Goal: Task Accomplishment & Management: Use online tool/utility

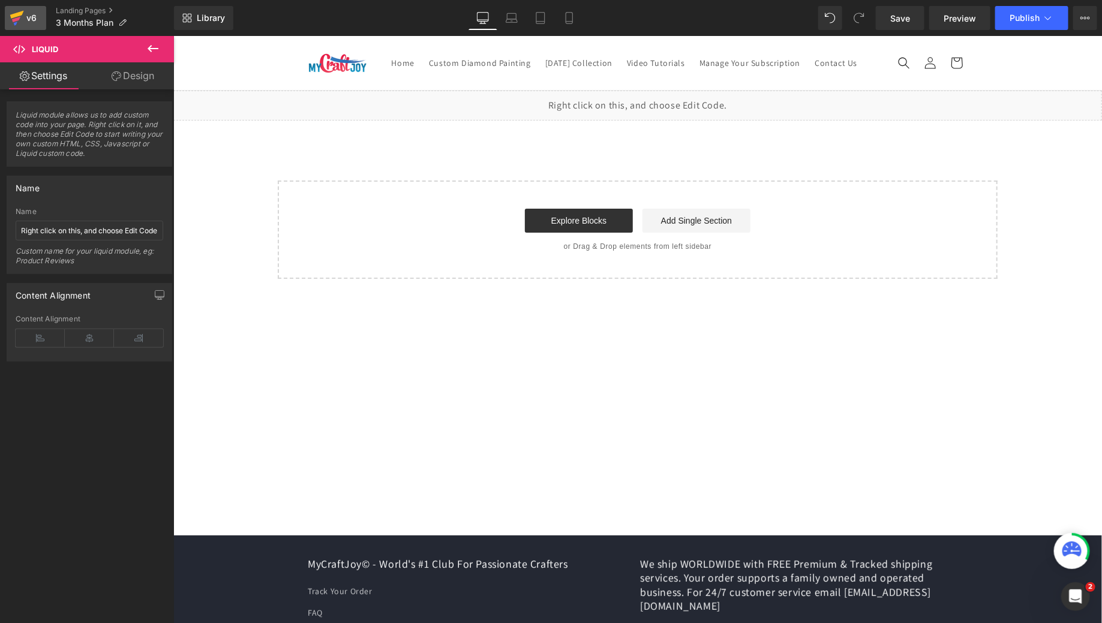
click at [19, 16] on icon at bounding box center [17, 15] width 14 height 8
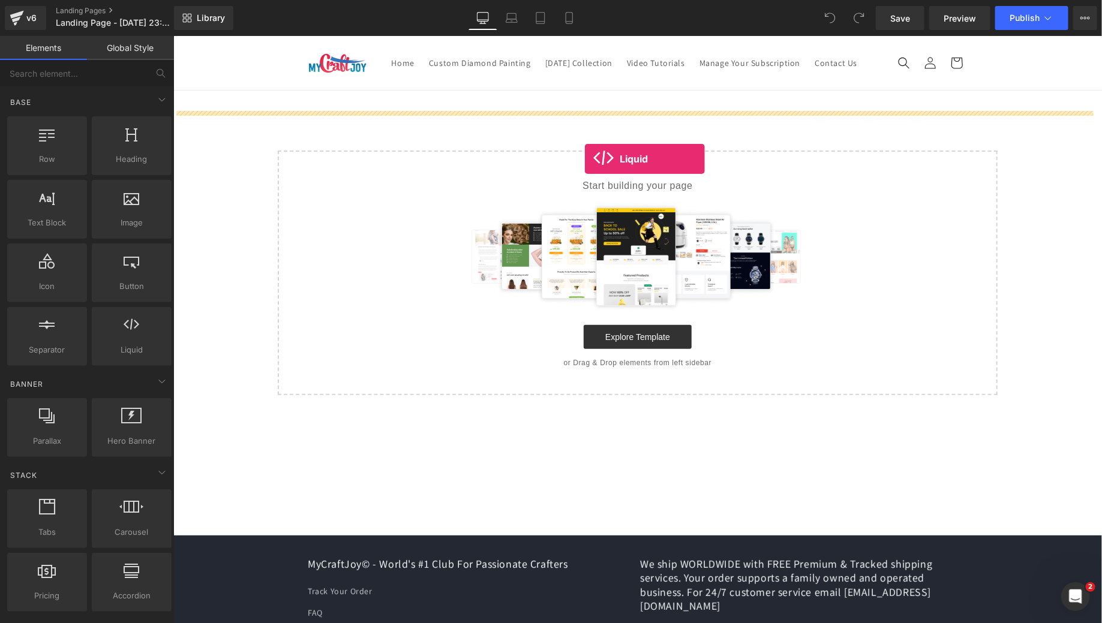
drag, startPoint x: 318, startPoint y: 369, endPoint x: 584, endPoint y: 158, distance: 338.5
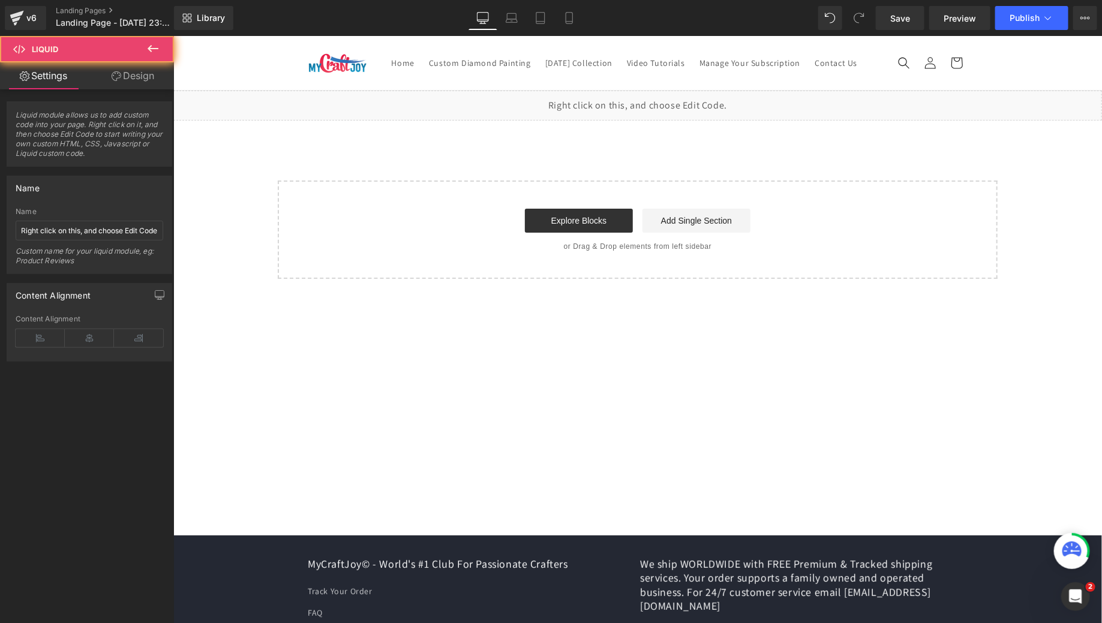
click at [582, 120] on div "Liquid" at bounding box center [637, 105] width 928 height 30
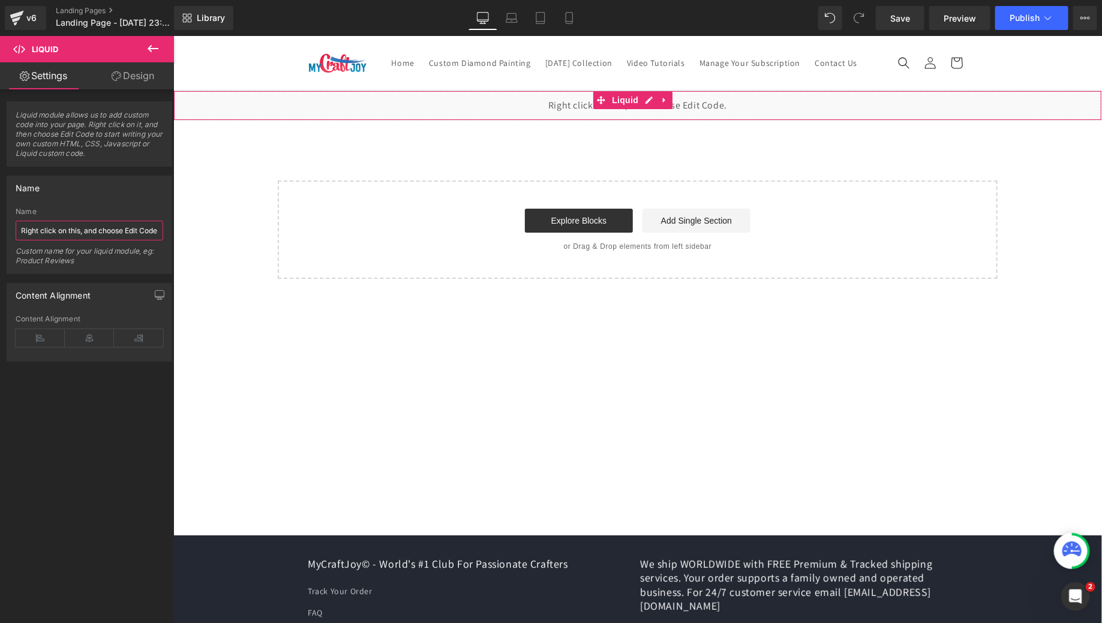
click at [122, 228] on input "Right click on this, and choose Edit Code." at bounding box center [90, 231] width 148 height 20
type input "https://mycraftjoy.com/pages/master-box-upgrade"
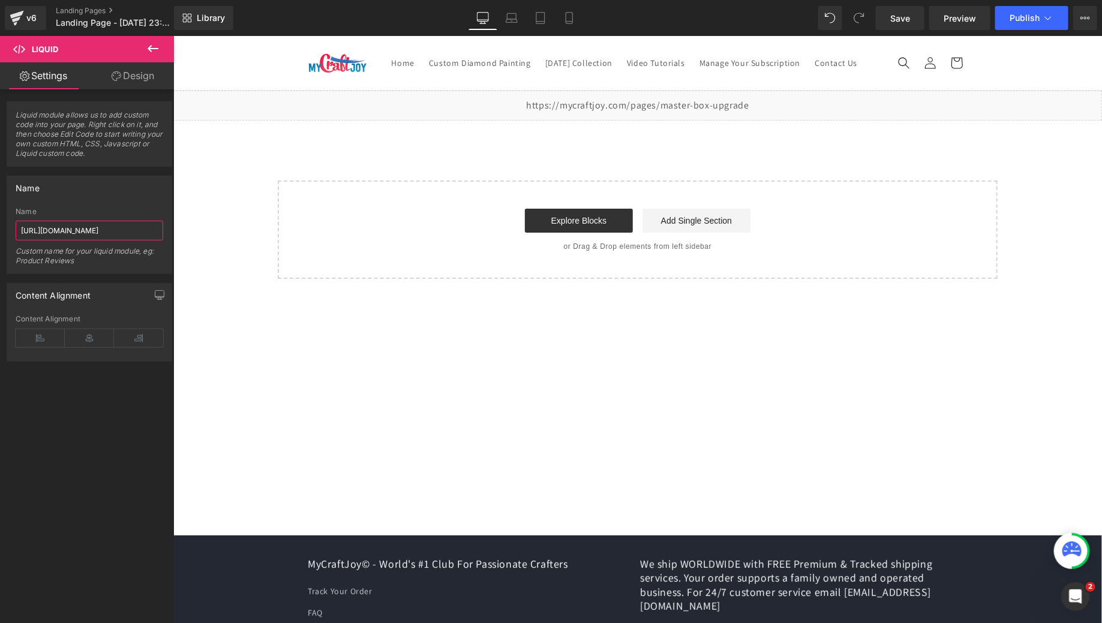
scroll to position [0, 41]
click at [798, 200] on div "Select your layout" at bounding box center [637, 229] width 720 height 98
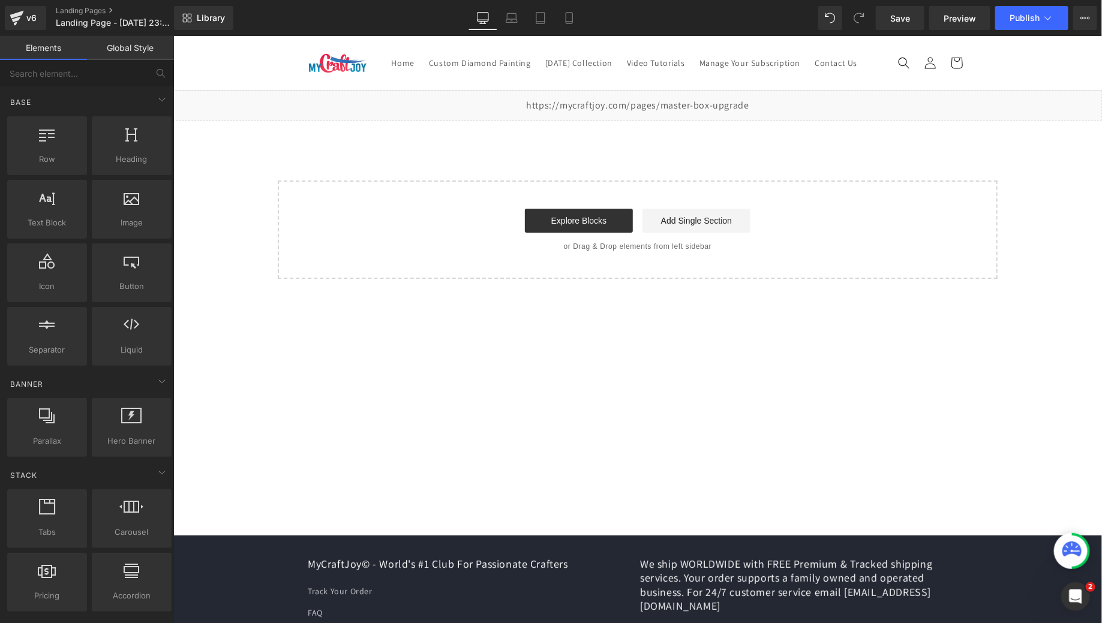
click at [798, 163] on div "Liquid Select your layout" at bounding box center [637, 184] width 928 height 188
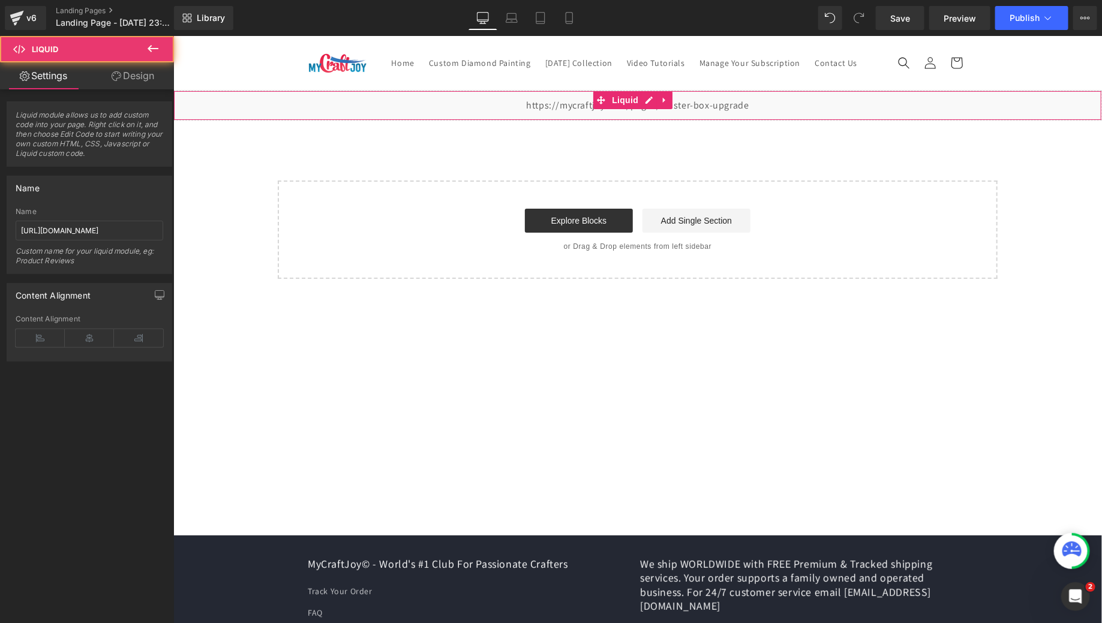
click at [685, 120] on div "Liquid" at bounding box center [637, 105] width 928 height 30
click at [549, 120] on div "Liquid" at bounding box center [637, 105] width 928 height 30
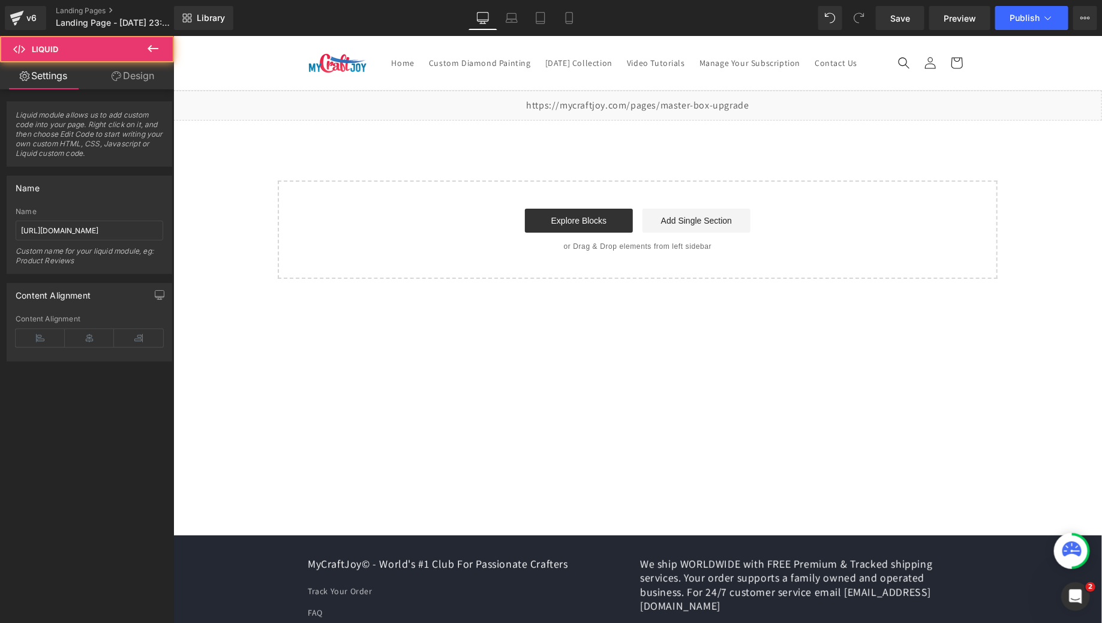
click at [647, 118] on div "Liquid" at bounding box center [637, 105] width 928 height 30
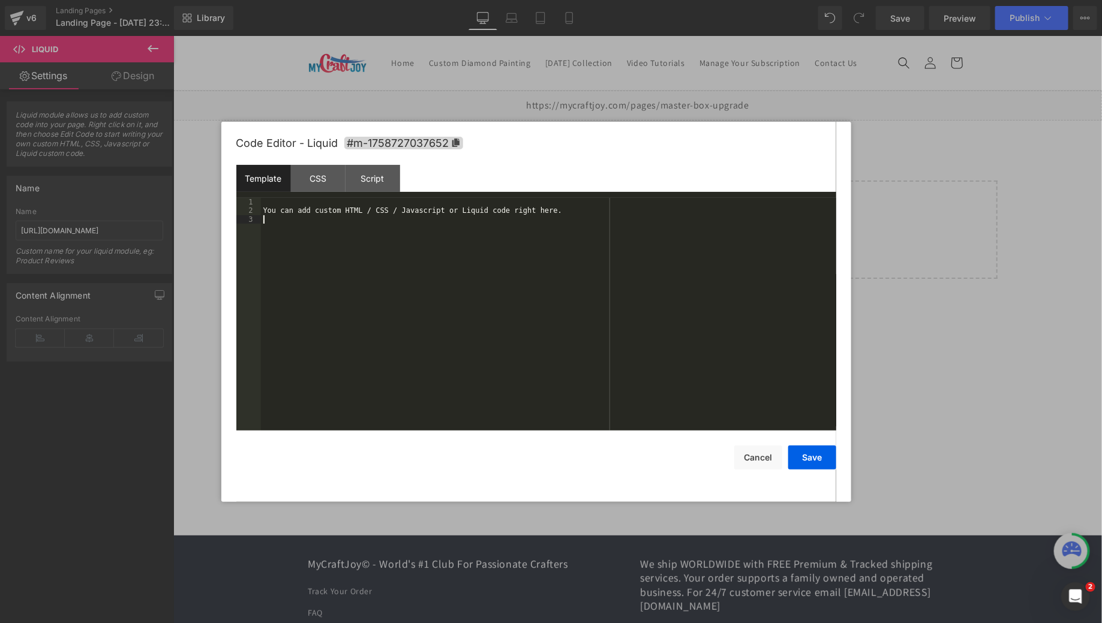
click at [396, 217] on div "You can add custom HTML / CSS / Javascript or Liquid code right here." at bounding box center [548, 323] width 575 height 250
click at [396, 216] on div "You can add custom HTML / CSS / Javascript or Liquid code right here." at bounding box center [548, 323] width 575 height 250
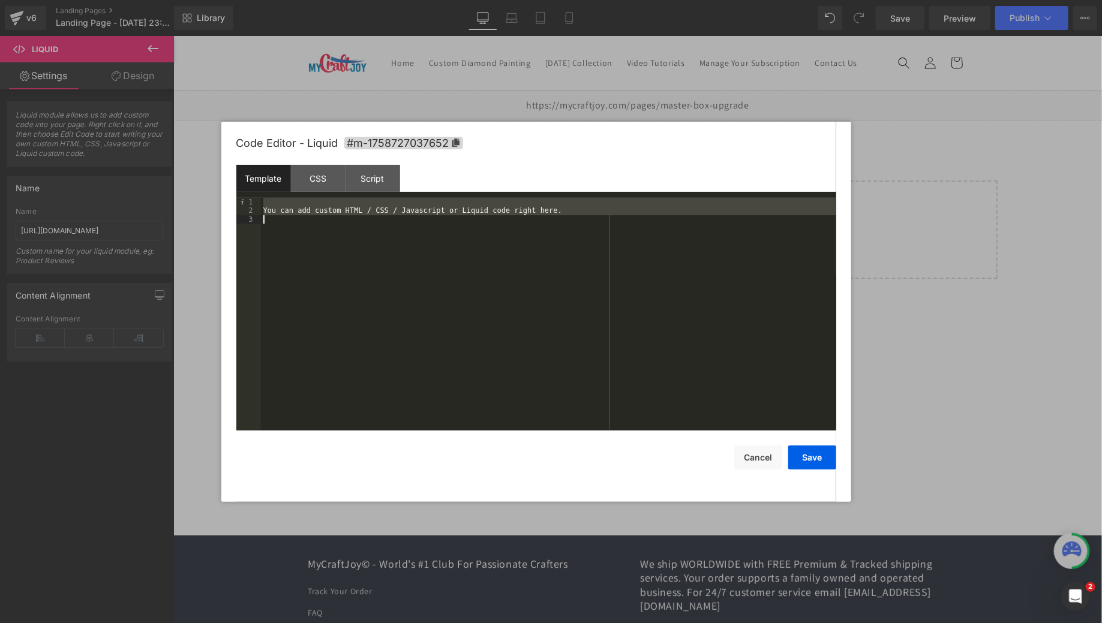
click at [400, 207] on div "You can add custom HTML / CSS / Javascript or Liquid code right here." at bounding box center [548, 323] width 575 height 250
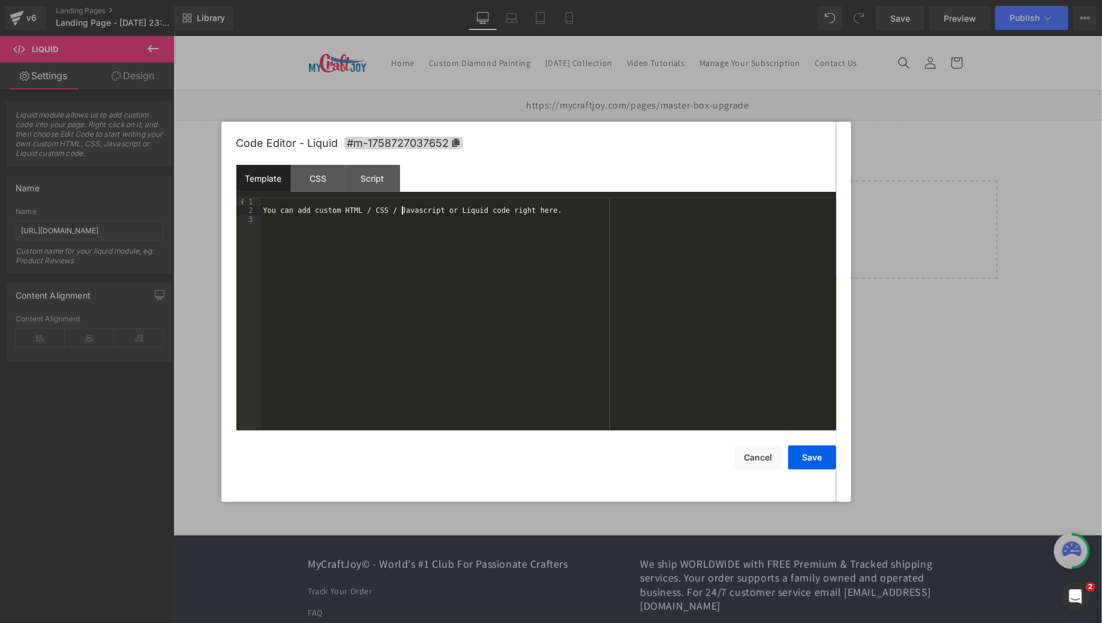
click at [400, 207] on div "You can add custom HTML / CSS / Javascript or Liquid code right here." at bounding box center [548, 323] width 575 height 250
click at [802, 456] on button "Save" at bounding box center [812, 458] width 48 height 24
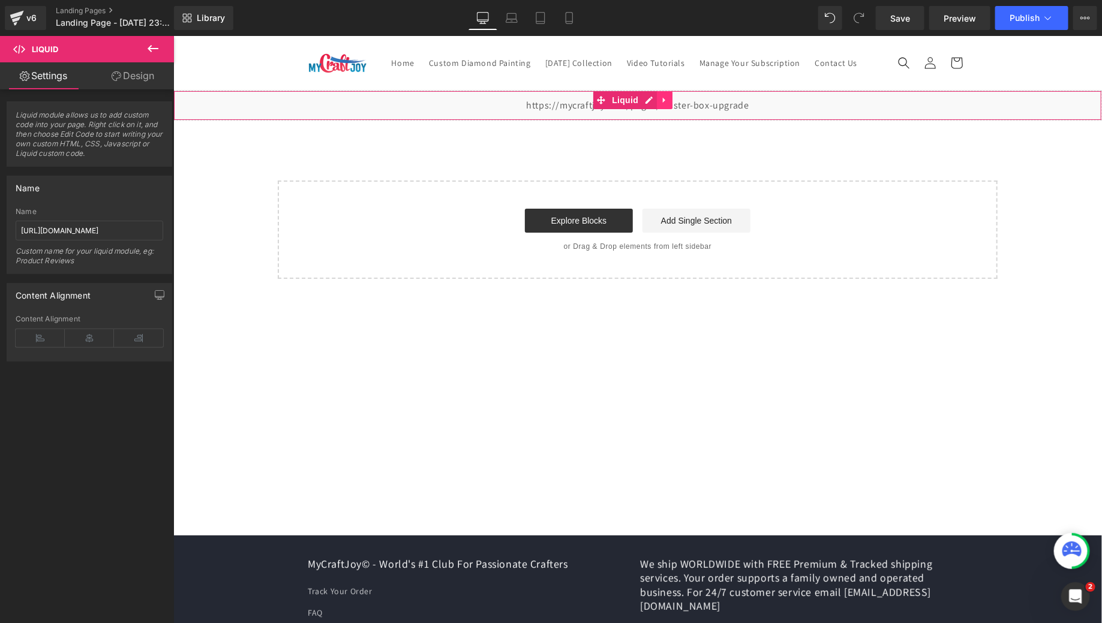
click at [662, 103] on icon at bounding box center [663, 99] width 2 height 5
click at [539, 120] on div "Liquid" at bounding box center [637, 105] width 928 height 30
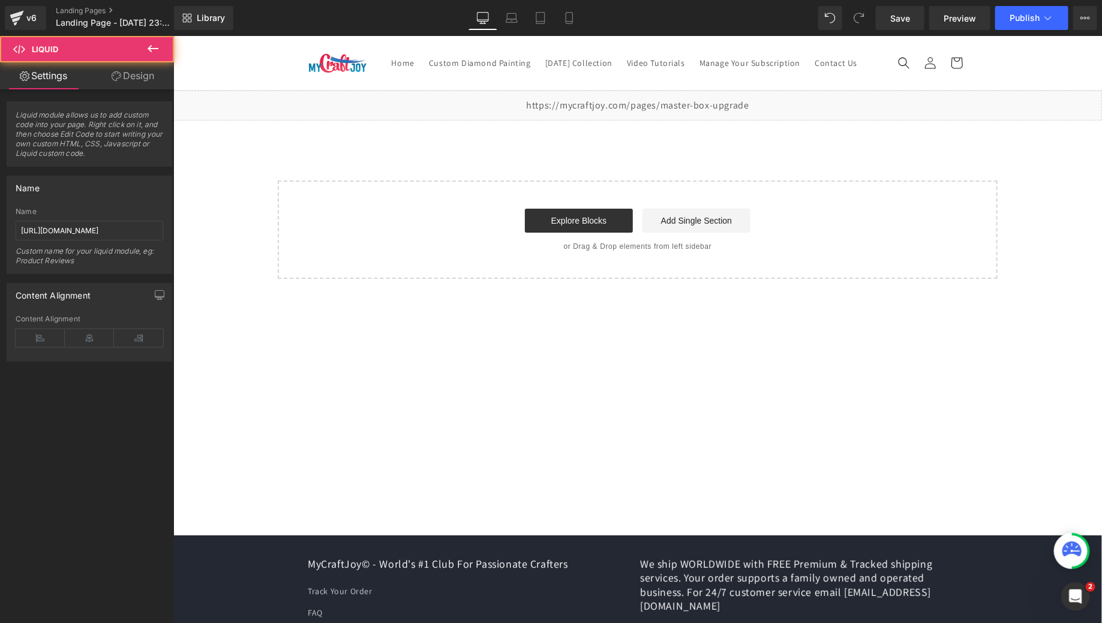
click at [623, 120] on div "Liquid" at bounding box center [637, 105] width 928 height 30
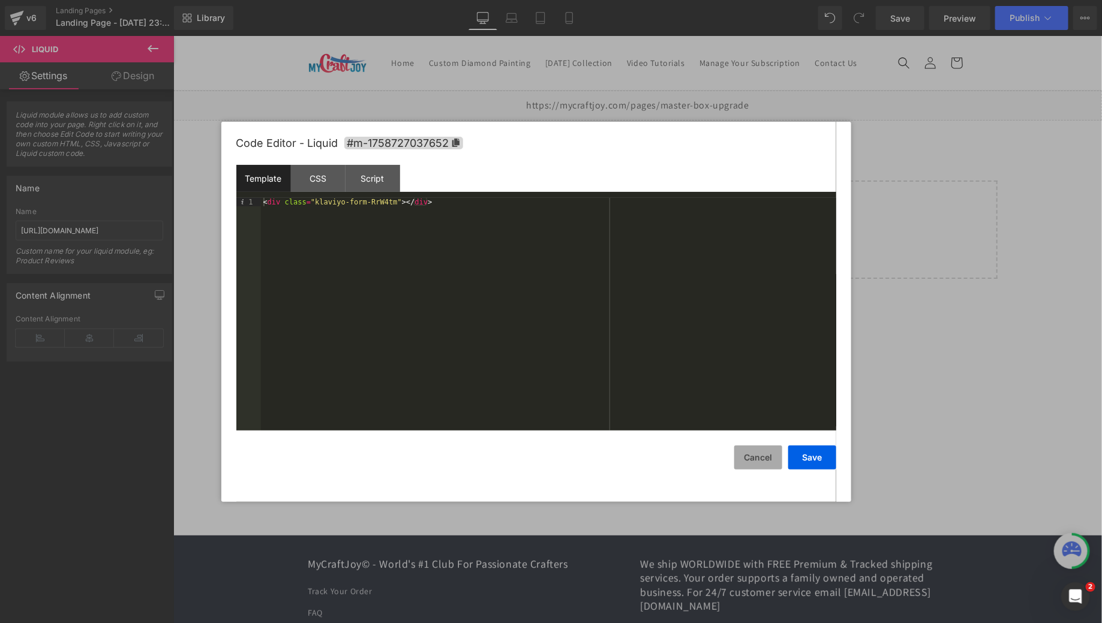
click at [752, 464] on button "Cancel" at bounding box center [758, 458] width 48 height 24
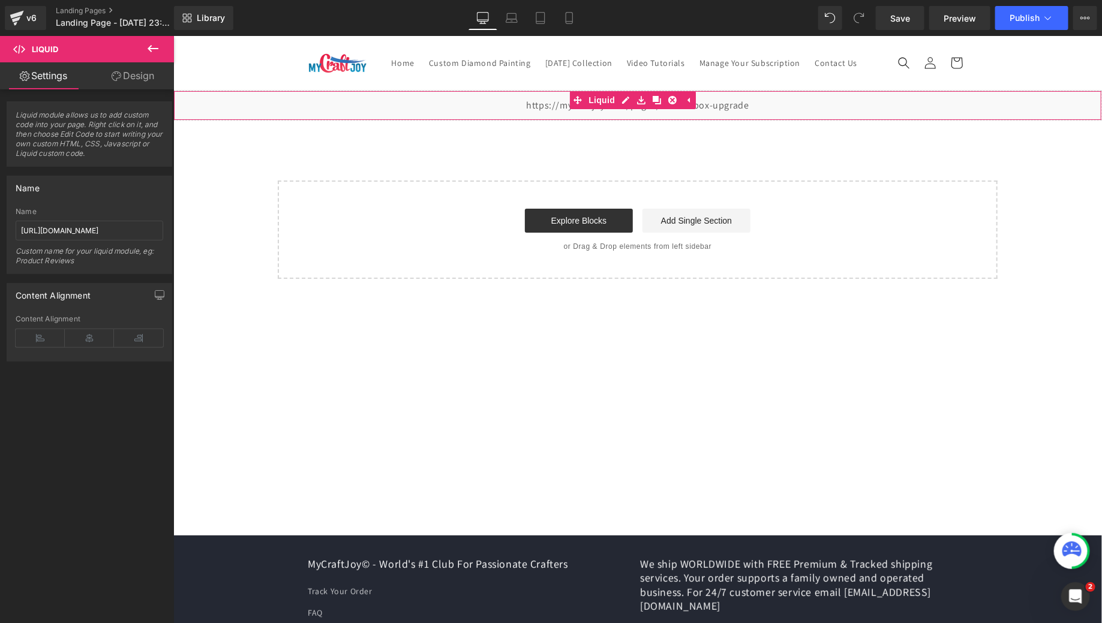
click at [110, 209] on div "Name" at bounding box center [90, 212] width 148 height 8
click at [115, 233] on input "https://mycraftjoy.com/pages/master-box-upgrade" at bounding box center [90, 231] width 148 height 20
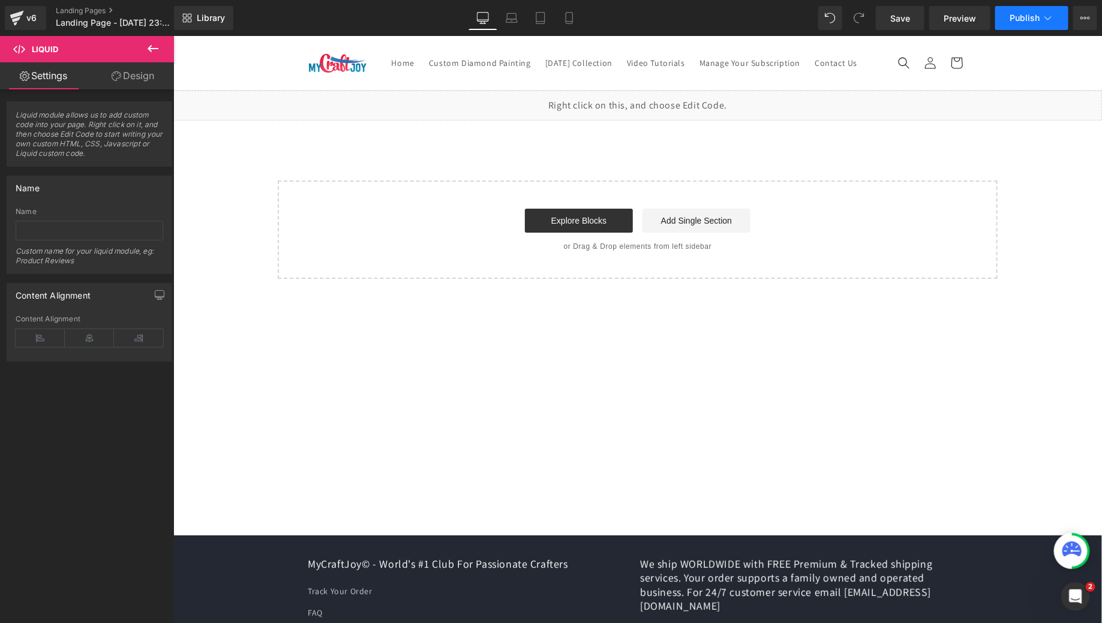
click at [1008, 15] on button "Publish" at bounding box center [1031, 18] width 73 height 24
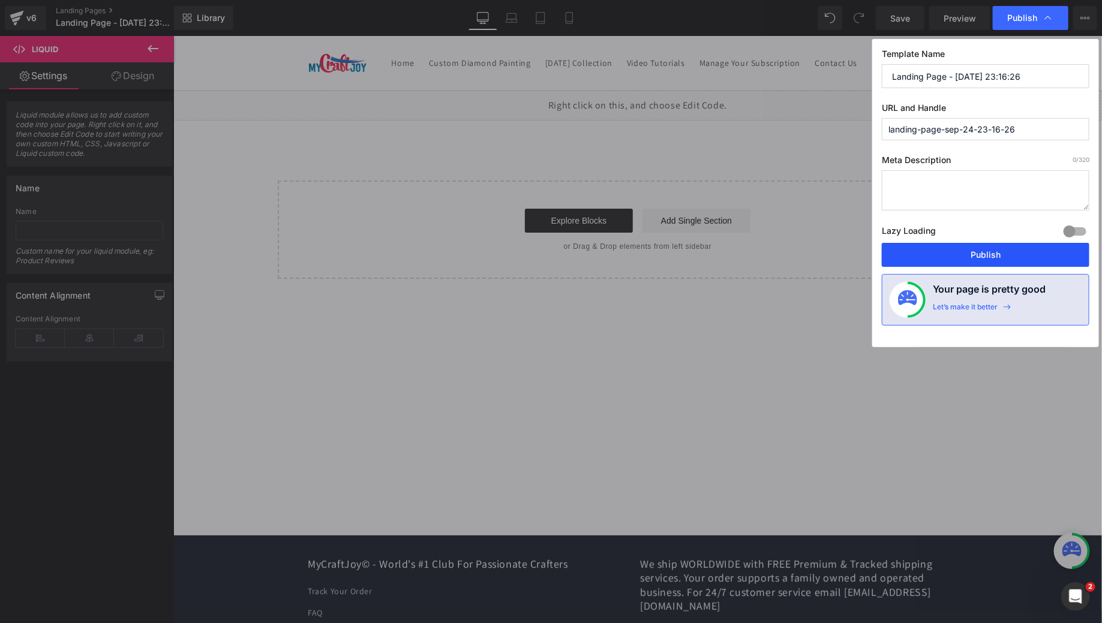
click at [960, 254] on button "Publish" at bounding box center [986, 255] width 208 height 24
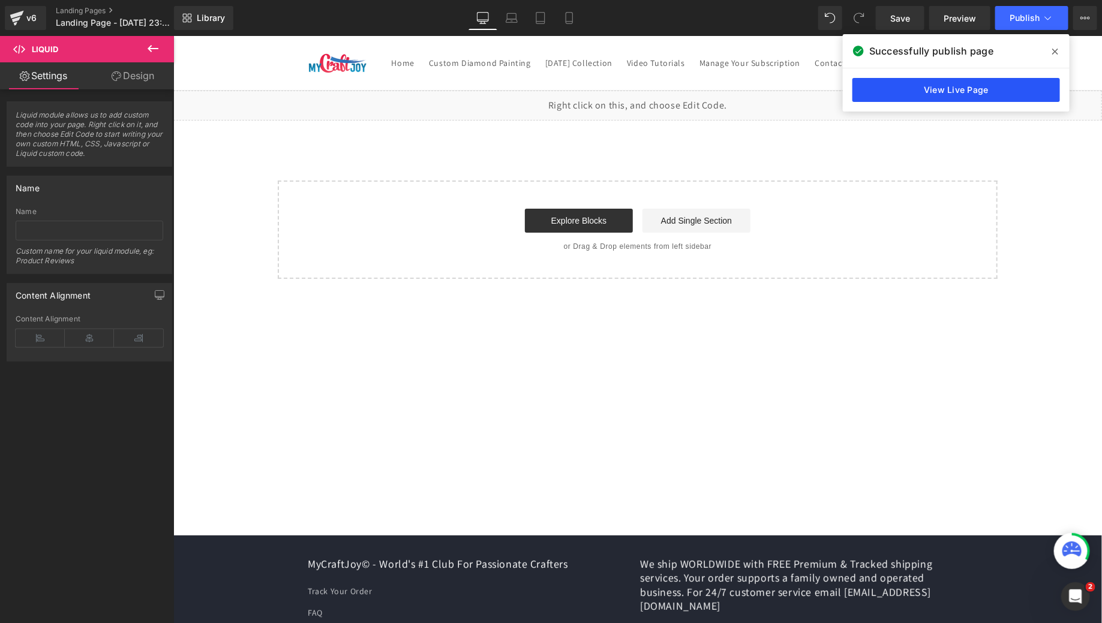
click at [901, 92] on link "View Live Page" at bounding box center [956, 90] width 208 height 24
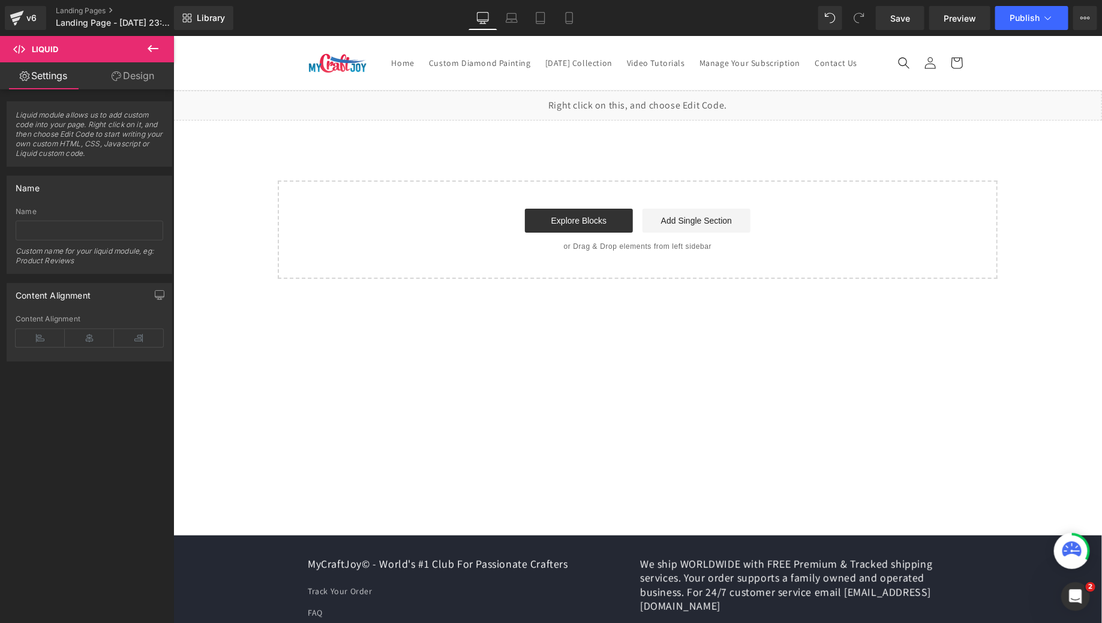
click at [127, 31] on div "v6 Landing Pages Landing Page - Sep 24, 23:16:26" at bounding box center [87, 18] width 174 height 36
click at [128, 29] on p "Landing Page - Sep 24, 23:16:26" at bounding box center [120, 23] width 138 height 14
click at [136, 22] on span "Landing Page - Sep 24, 23:16:26" at bounding box center [113, 23] width 115 height 10
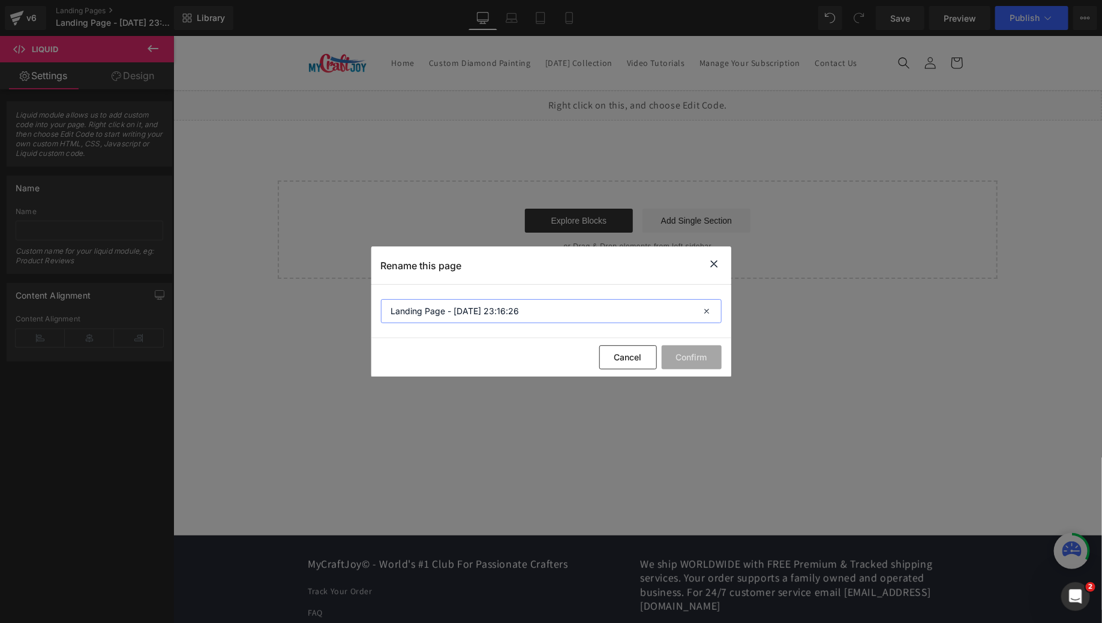
click at [494, 306] on input "Landing Page - Sep 24, 23:16:26" at bounding box center [551, 311] width 341 height 24
type input "3 Months Plan"
click at [708, 351] on button "Confirm" at bounding box center [692, 357] width 60 height 24
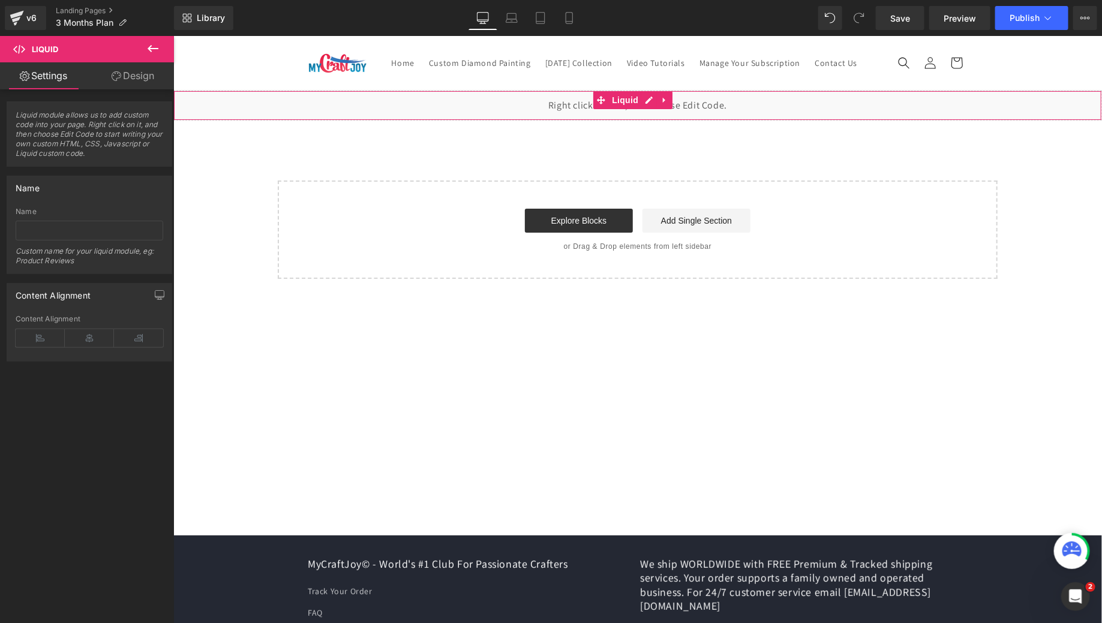
click at [689, 120] on div "Liquid" at bounding box center [637, 105] width 928 height 30
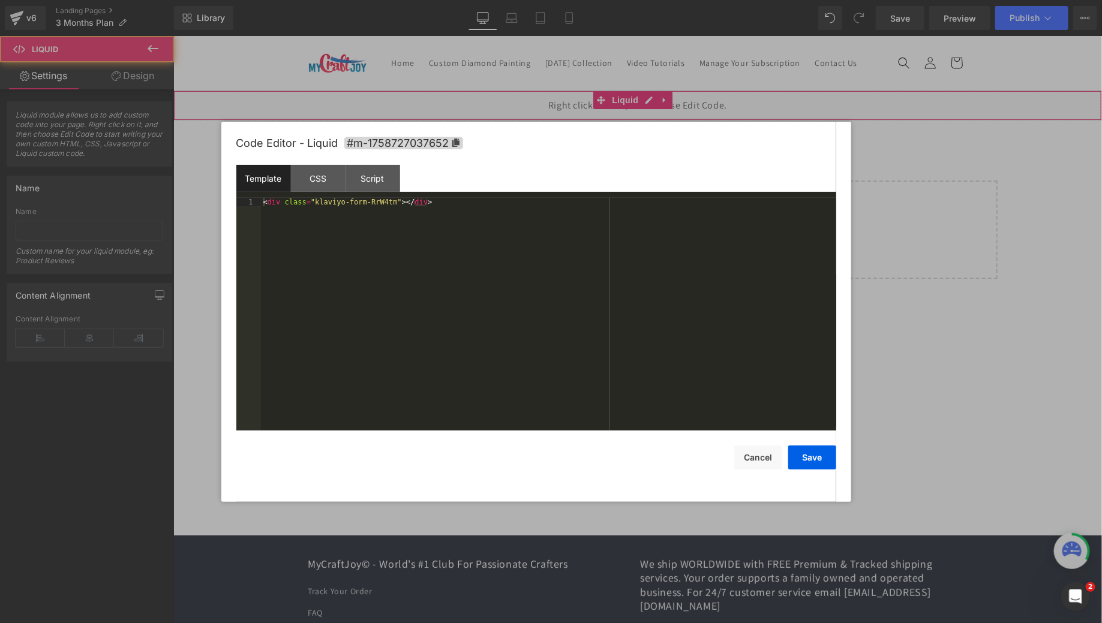
click at [648, 116] on div "Liquid" at bounding box center [637, 105] width 928 height 30
click at [814, 464] on button "Save" at bounding box center [812, 458] width 48 height 24
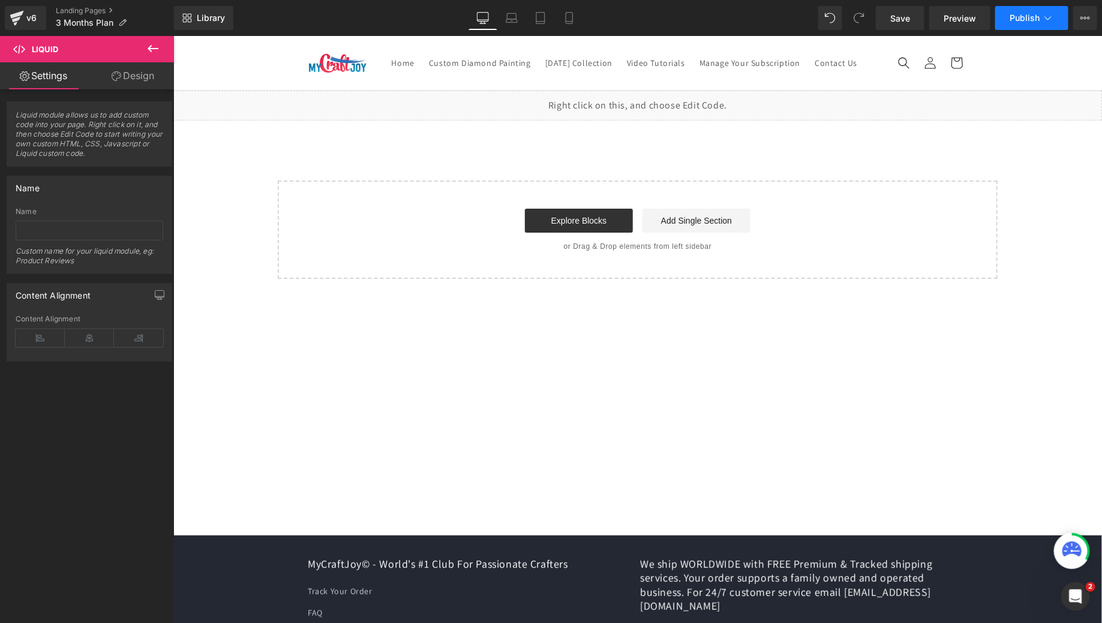
click at [1041, 17] on button "Publish" at bounding box center [1031, 18] width 73 height 24
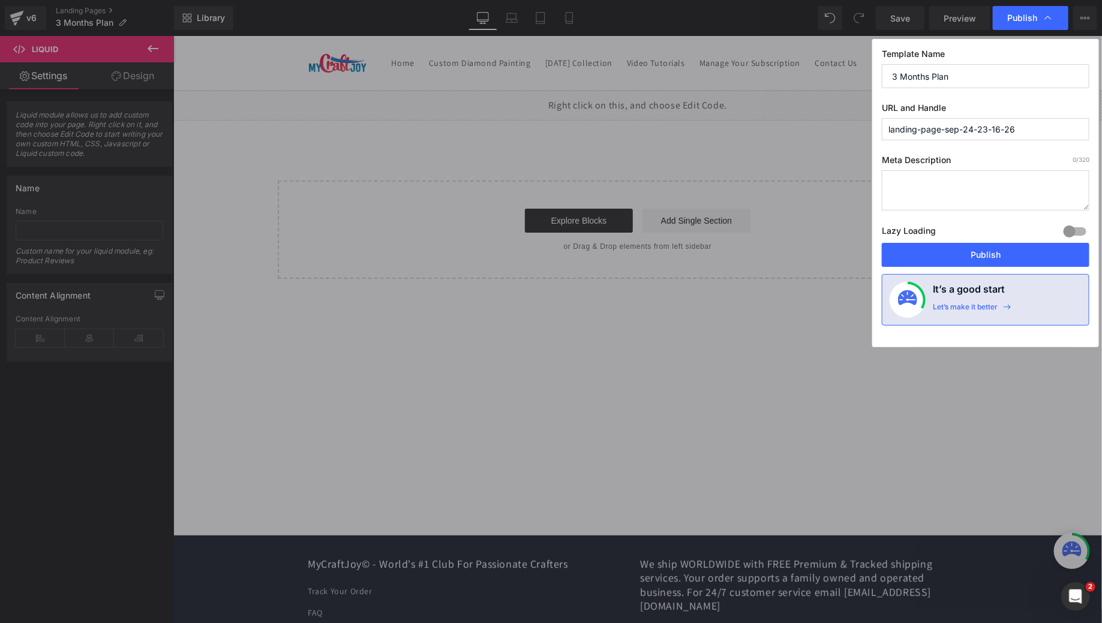
click at [1021, 130] on input "landing-page-sep-24-23-16-26" at bounding box center [986, 129] width 208 height 22
click at [894, 130] on input "3monthsplan" at bounding box center [986, 129] width 208 height 22
click at [927, 128] on input "3-monthsplan" at bounding box center [986, 129] width 208 height 22
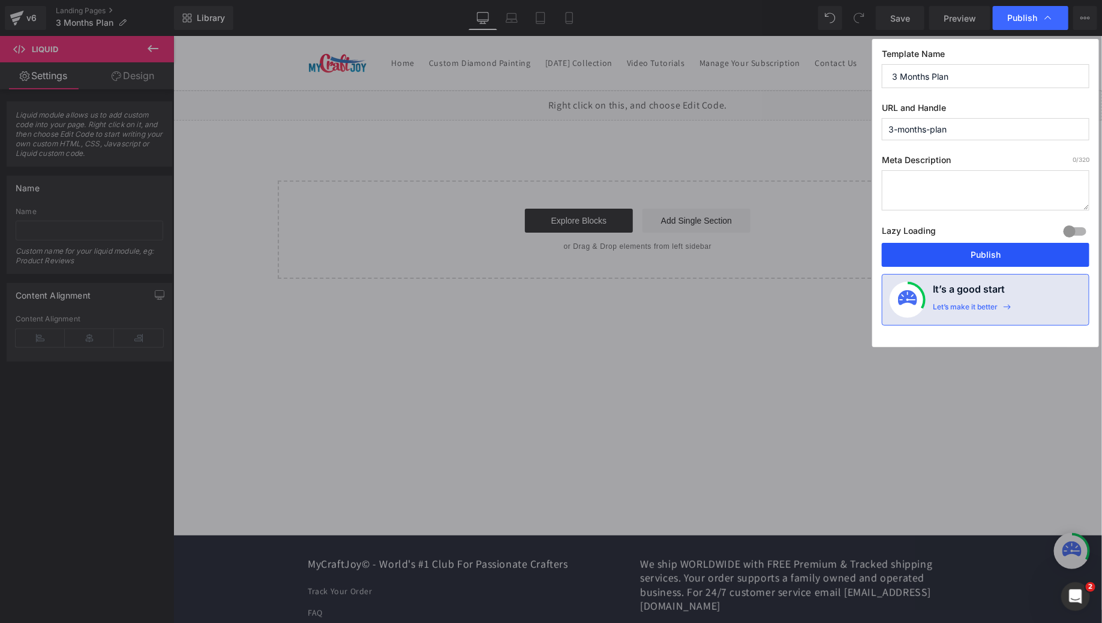
type input "3-months-plan"
click at [982, 249] on button "Publish" at bounding box center [986, 255] width 208 height 24
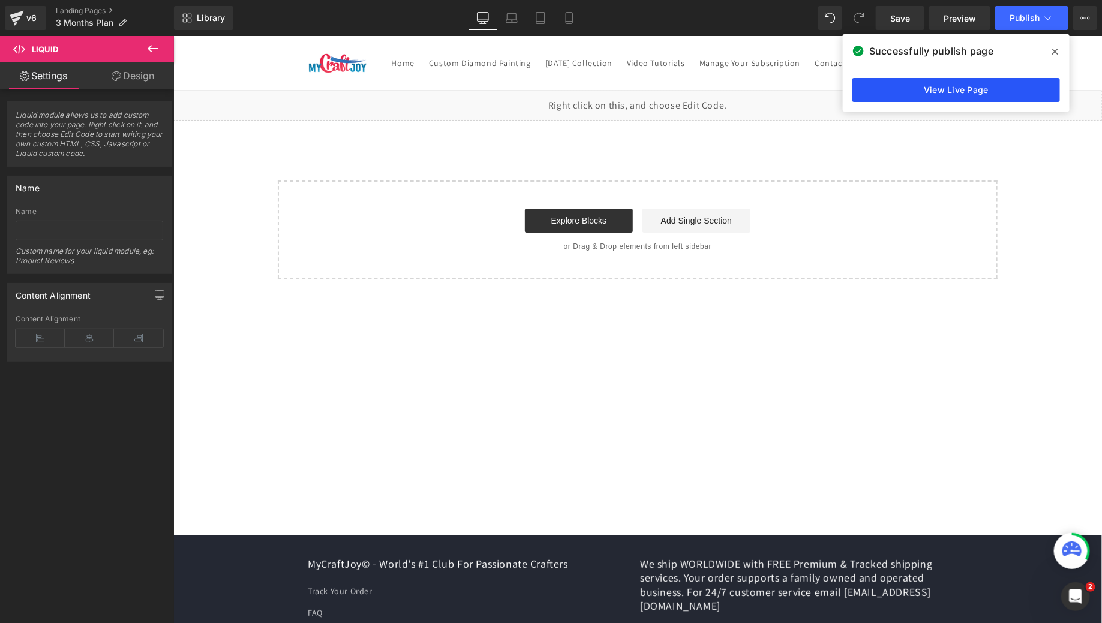
click at [955, 94] on link "View Live Page" at bounding box center [956, 90] width 208 height 24
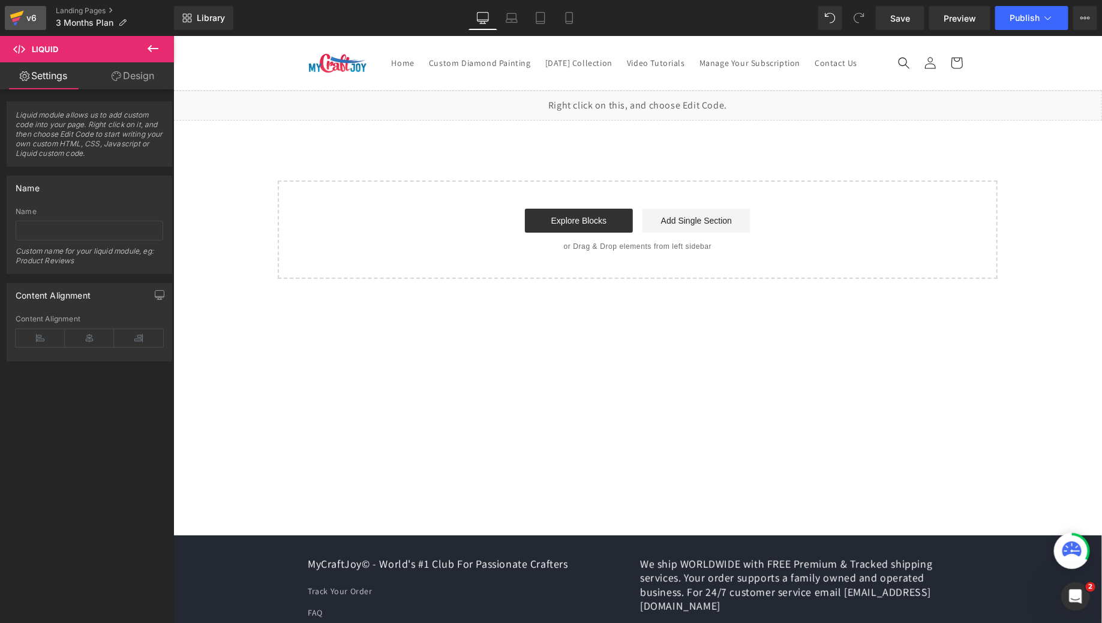
click at [19, 22] on icon at bounding box center [17, 18] width 14 height 30
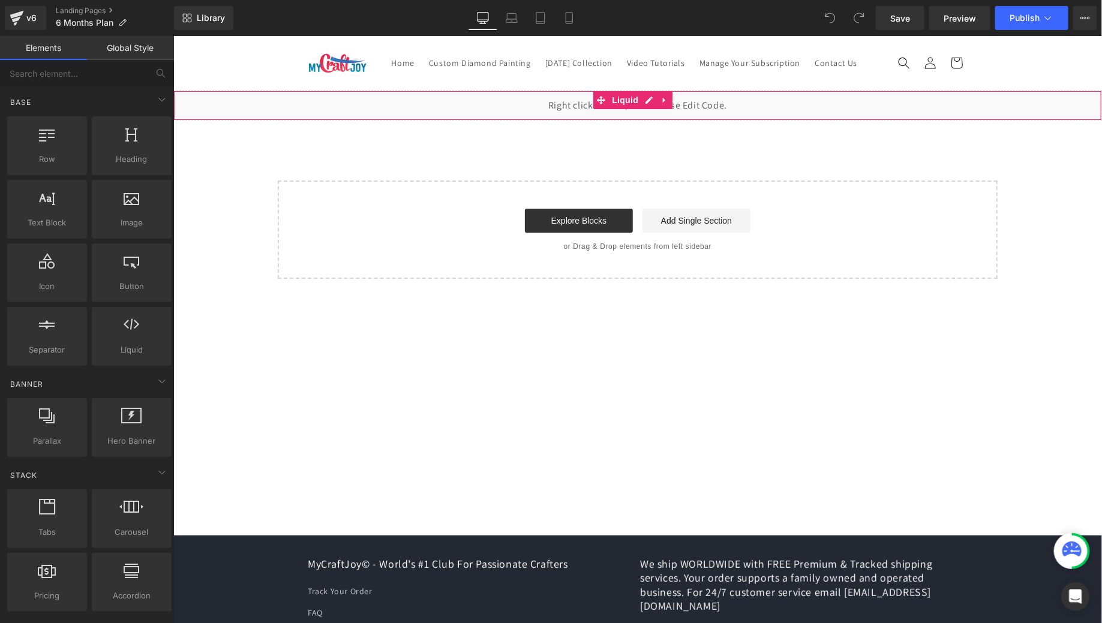
click at [644, 120] on div "Liquid" at bounding box center [637, 105] width 928 height 30
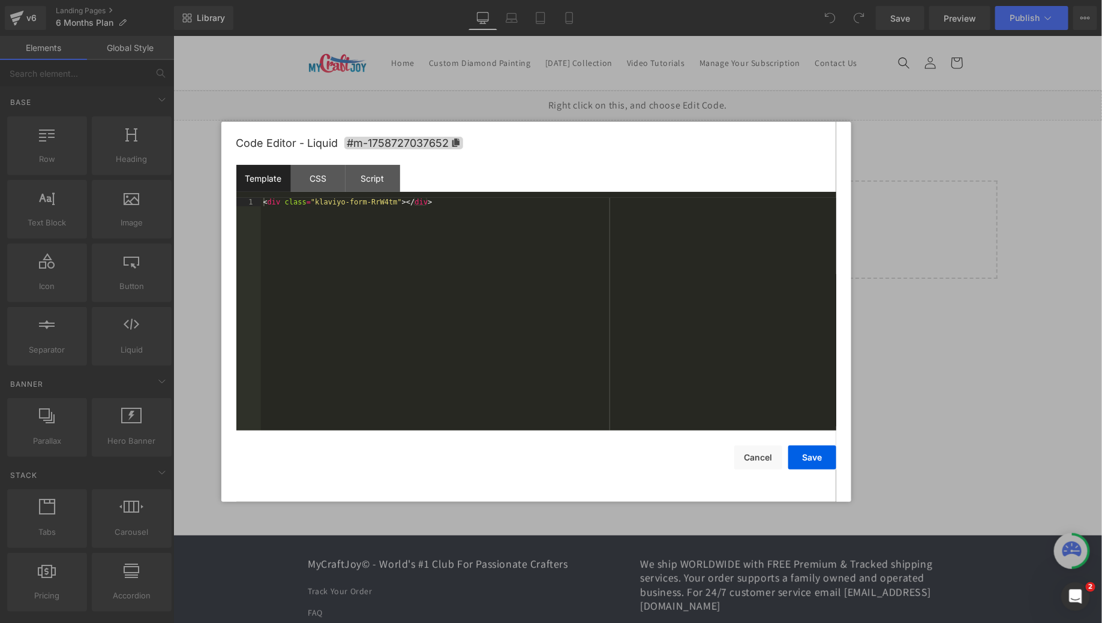
click at [470, 220] on div "< div class = "klaviyo-form-RrW4tm" > </ div >" at bounding box center [548, 323] width 575 height 250
click at [461, 209] on div "< div class = "klaviyo-form-RrW4tm" > </ div >" at bounding box center [548, 323] width 575 height 250
click at [818, 456] on button "Save" at bounding box center [812, 458] width 48 height 24
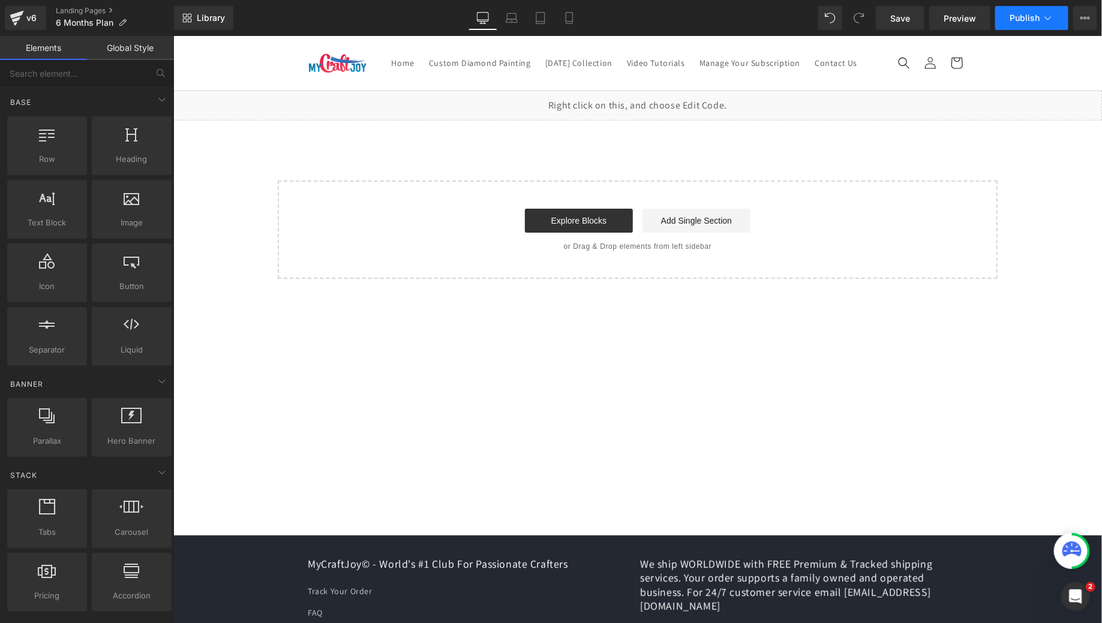
click at [1038, 13] on span "Publish" at bounding box center [1024, 18] width 30 height 10
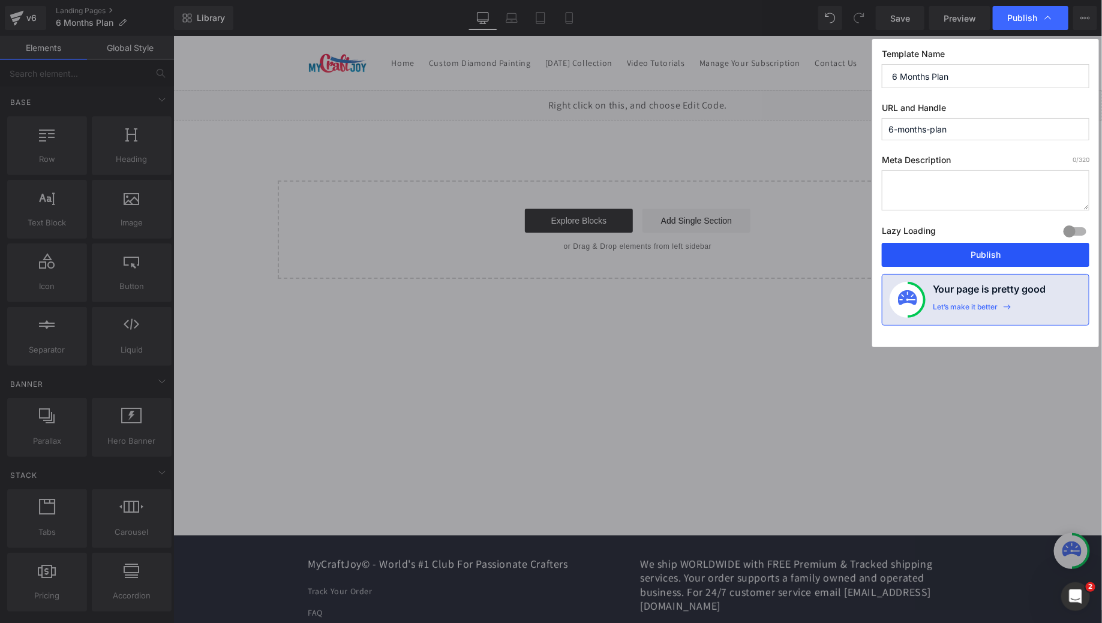
click at [961, 249] on button "Publish" at bounding box center [986, 255] width 208 height 24
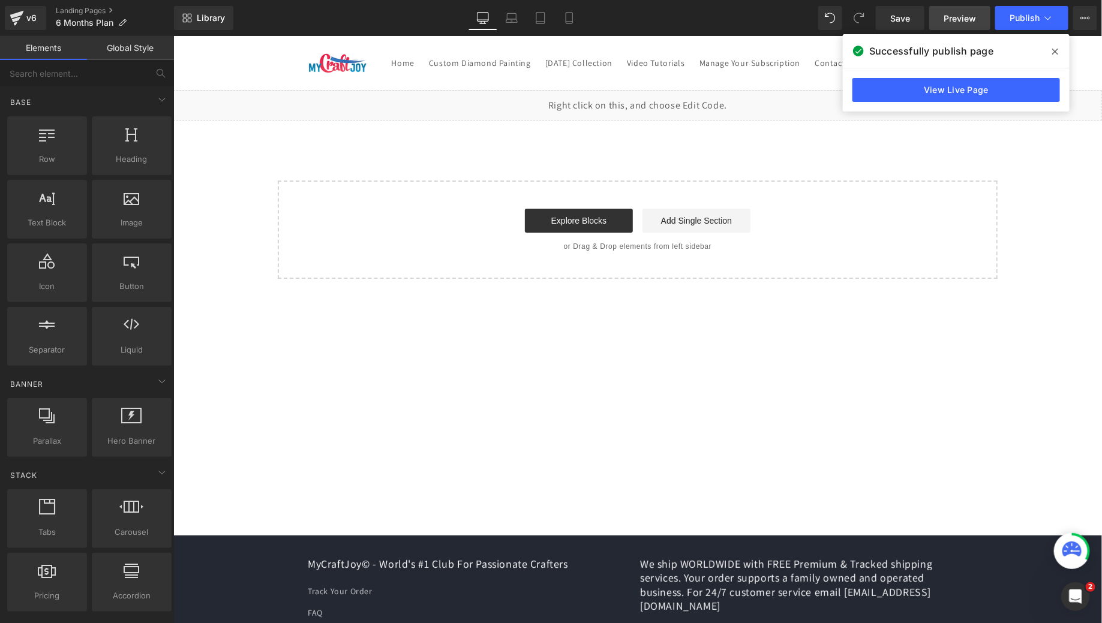
click at [970, 17] on span "Preview" at bounding box center [959, 18] width 32 height 13
click at [28, 19] on div "v6" at bounding box center [31, 18] width 15 height 16
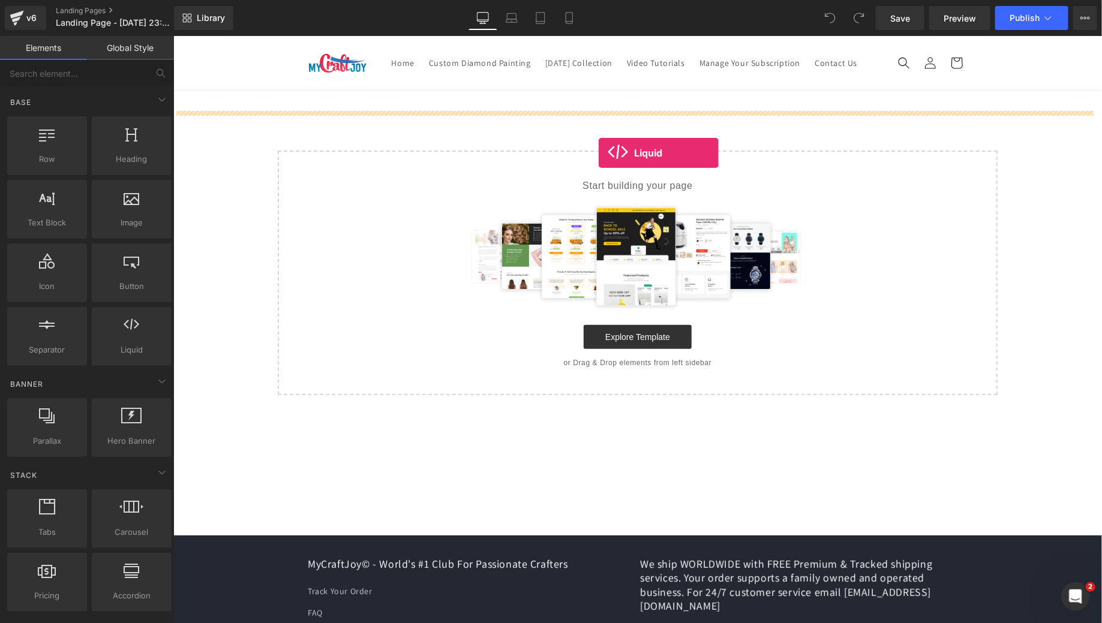
drag, startPoint x: 287, startPoint y: 370, endPoint x: 600, endPoint y: 151, distance: 382.5
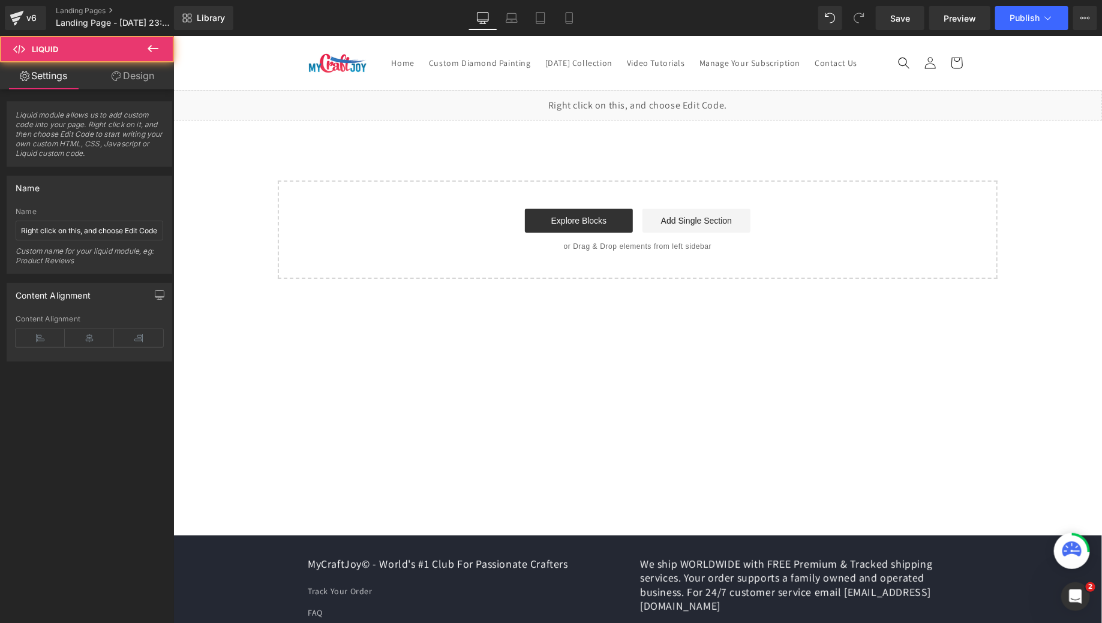
click at [603, 120] on div "Liquid" at bounding box center [637, 105] width 928 height 30
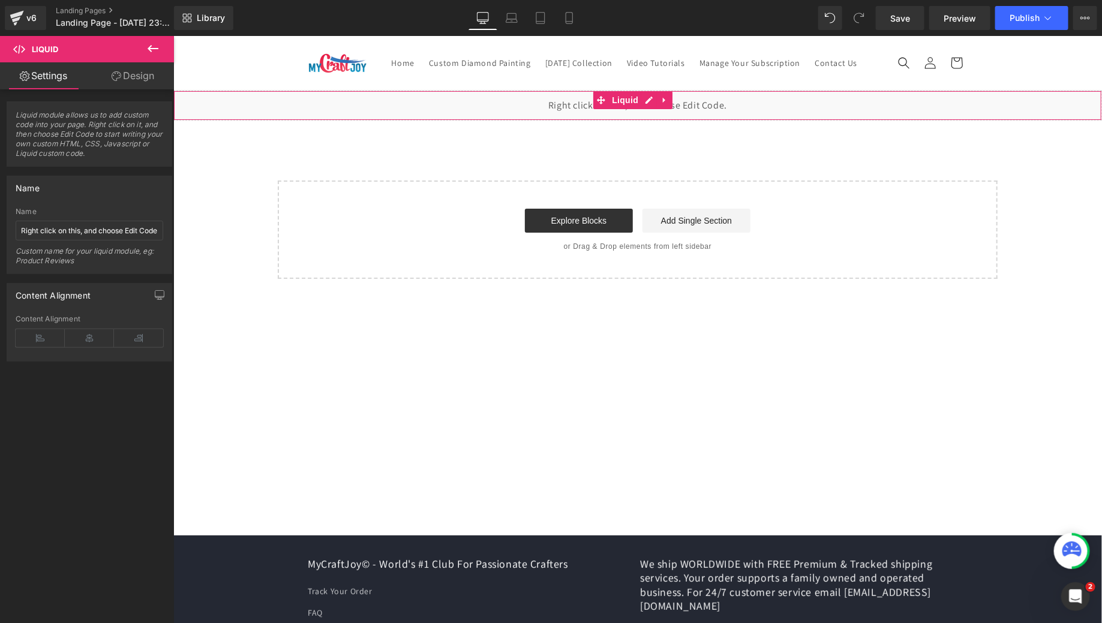
click at [95, 143] on span "Liquid module allows us to add custom code into your page. Right click on it, a…" at bounding box center [90, 138] width 148 height 56
click at [112, 230] on input "Right click on this, and choose Edit Code." at bounding box center [90, 231] width 148 height 20
click at [111, 230] on input "Right click on this, and choose Edit Code." at bounding box center [90, 231] width 148 height 20
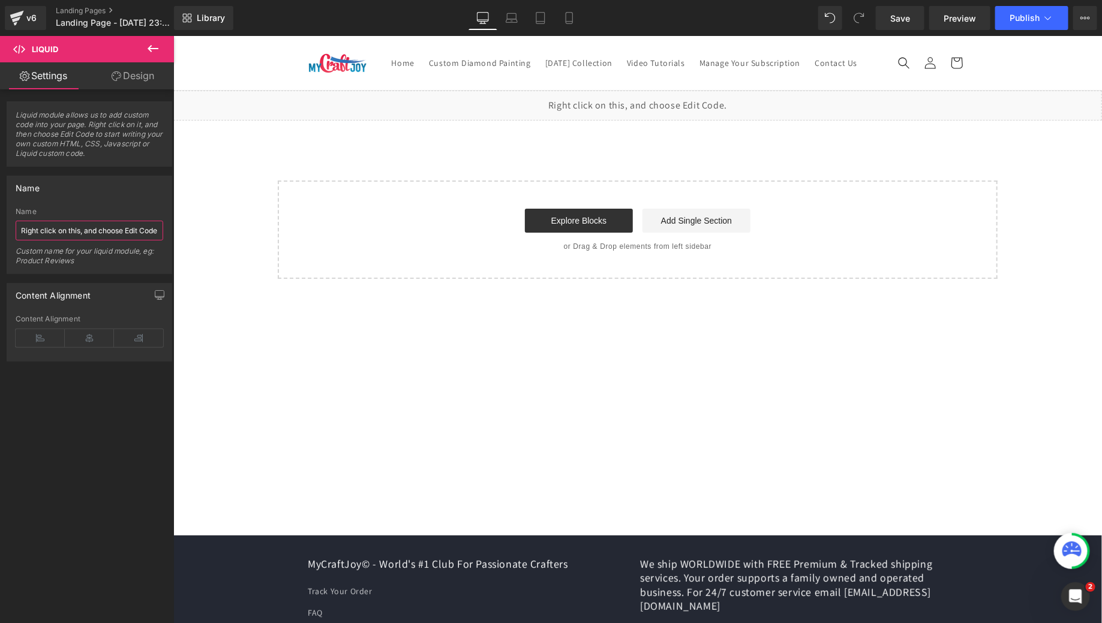
click at [651, 116] on div "Liquid" at bounding box center [637, 105] width 928 height 30
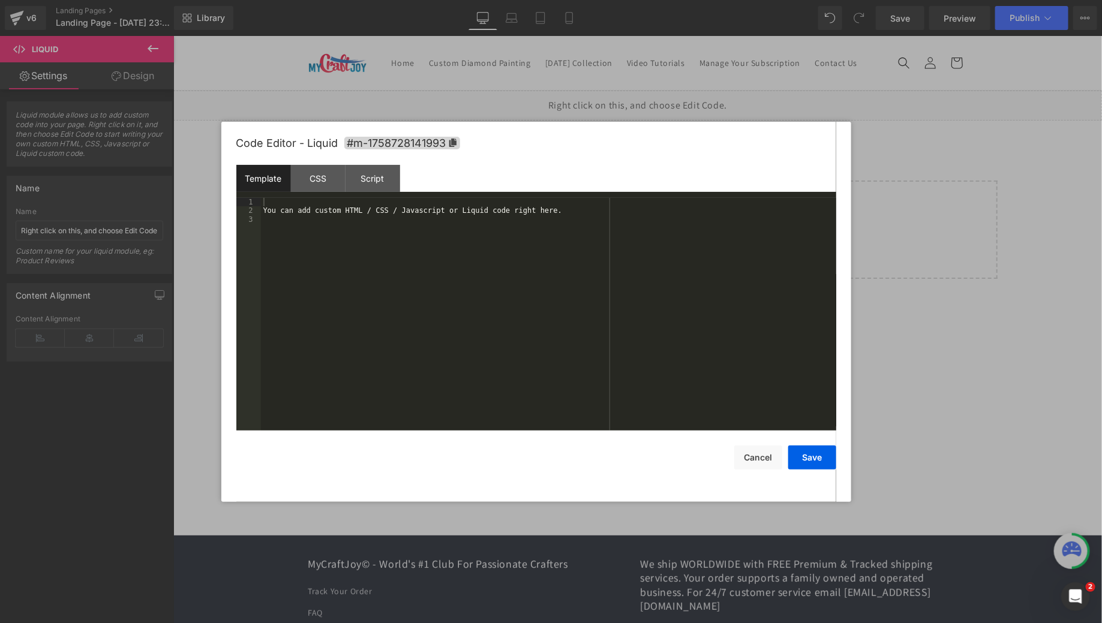
click at [462, 209] on div "You can add custom HTML / CSS / Javascript or Liquid code right here." at bounding box center [548, 323] width 575 height 250
click at [800, 459] on button "Save" at bounding box center [812, 458] width 48 height 24
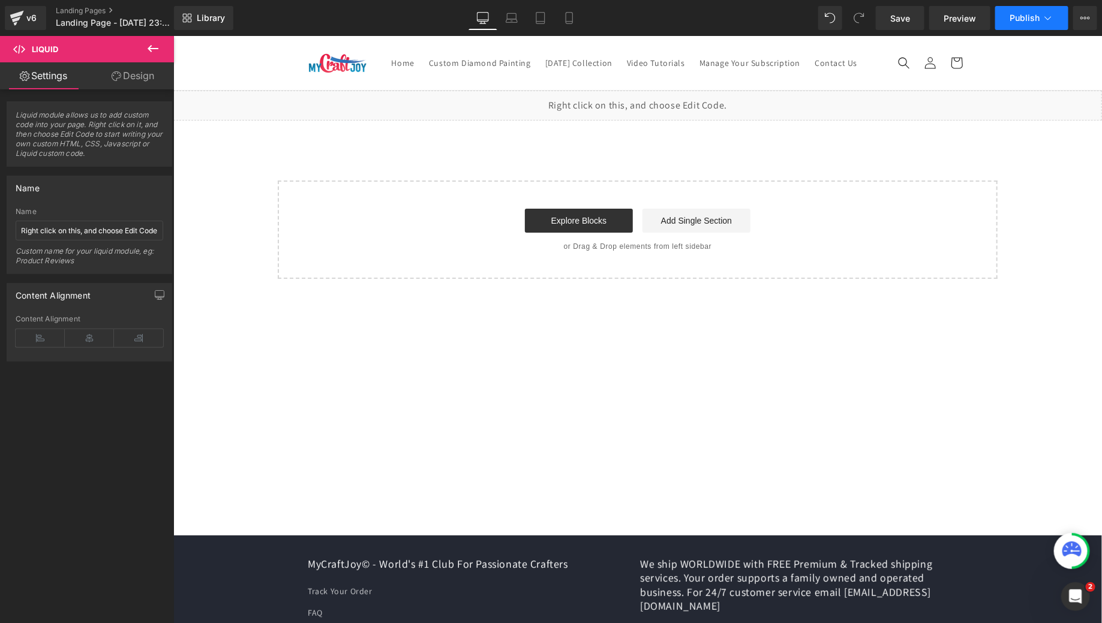
click at [1024, 22] on span "Publish" at bounding box center [1024, 18] width 30 height 10
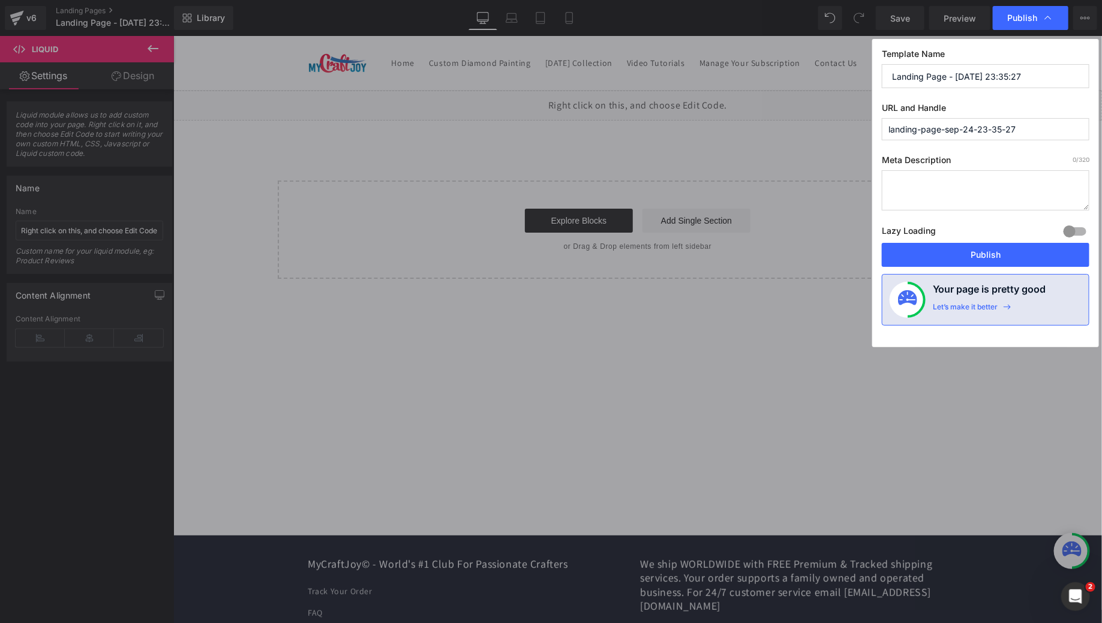
click at [992, 76] on input "Landing Page - Sep 24, 23:35:27" at bounding box center [986, 76] width 208 height 24
type input "Master Box Upgrade"
click at [1005, 131] on input "landing-page-sep-24-23-35-27" at bounding box center [986, 129] width 208 height 22
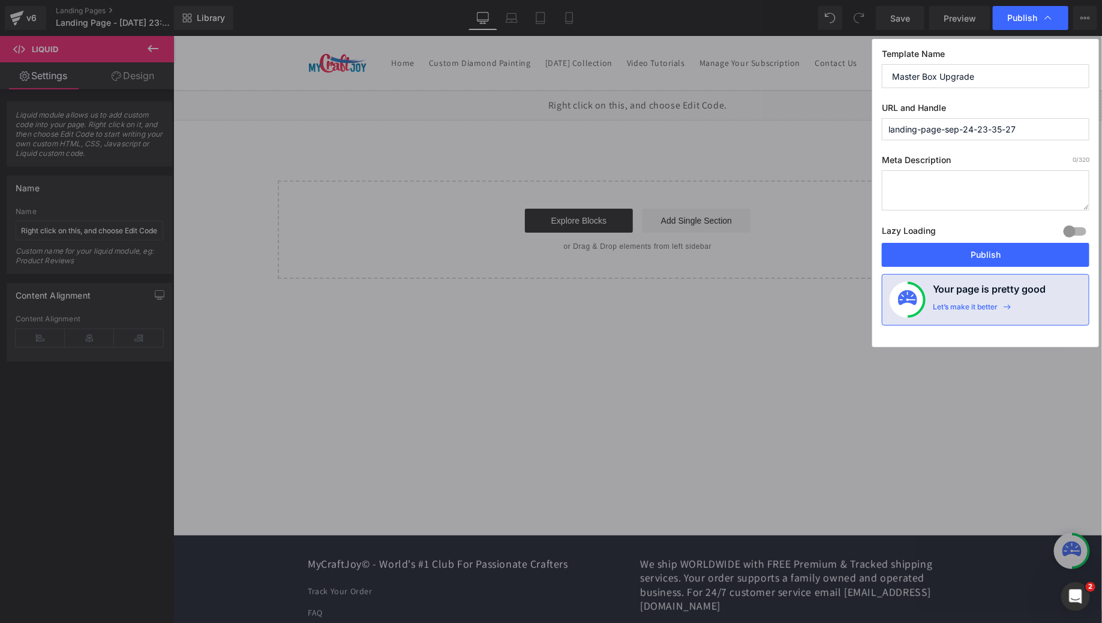
click at [1005, 131] on input "landing-page-sep-24-23-35-27" at bounding box center [986, 129] width 208 height 22
type input "master-box-upgrade"
click at [953, 259] on button "Publish" at bounding box center [986, 255] width 208 height 24
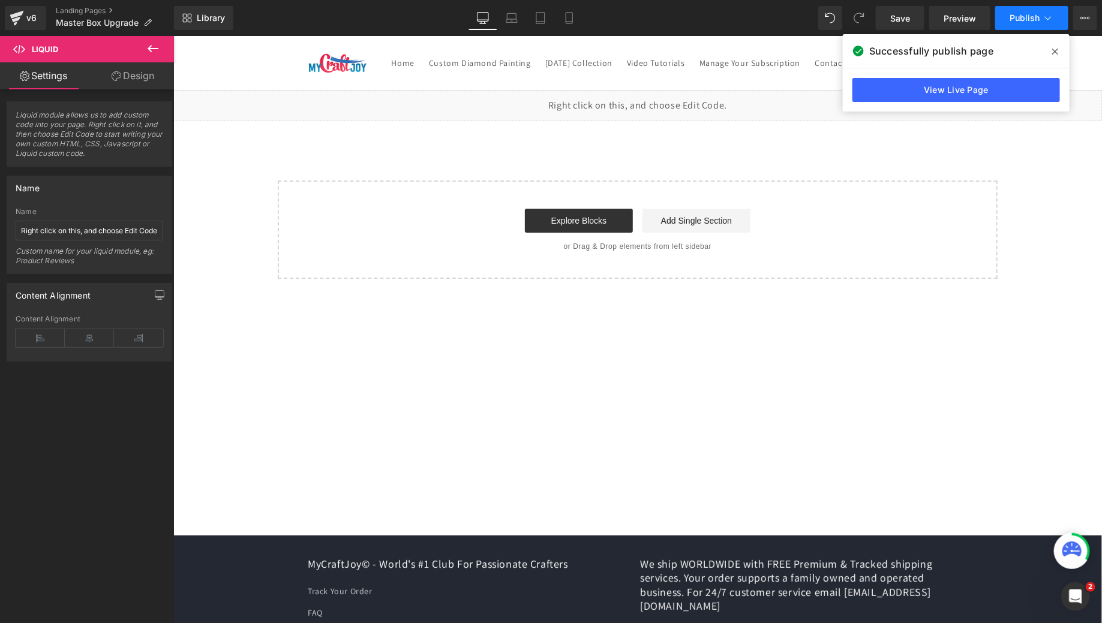
click at [1030, 23] on button "Publish" at bounding box center [1031, 18] width 73 height 24
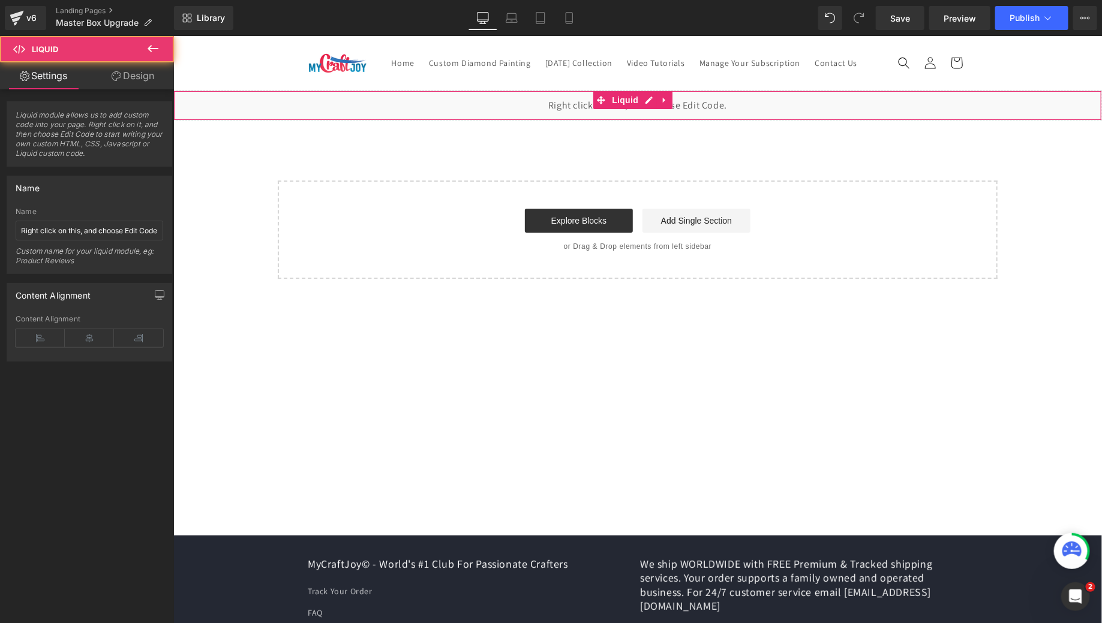
click at [410, 120] on div "Liquid" at bounding box center [637, 105] width 928 height 30
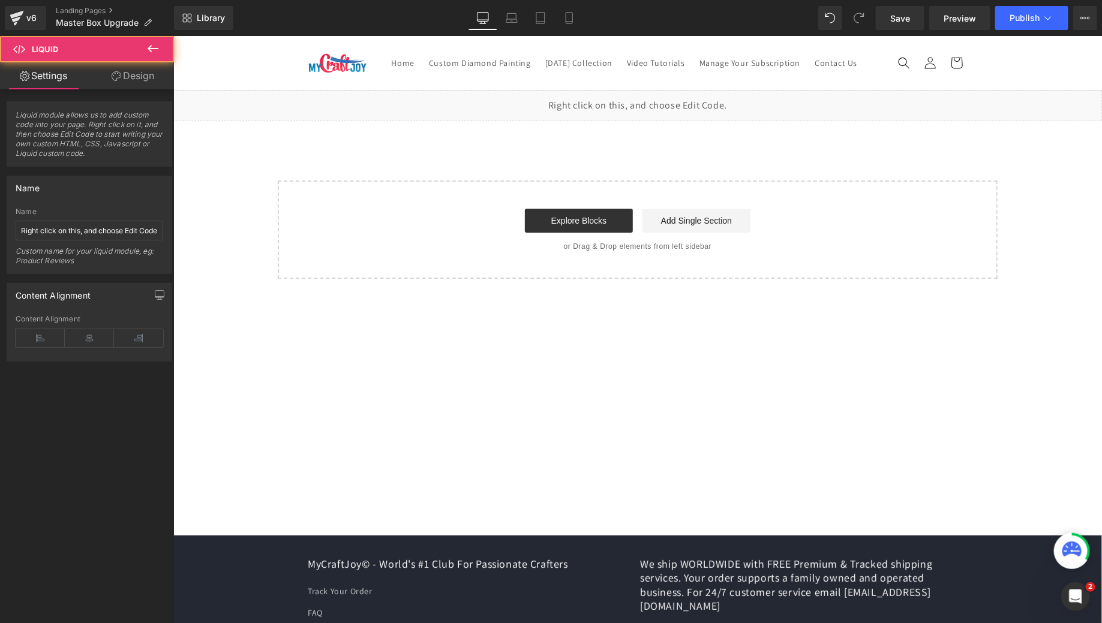
click at [647, 119] on div "Liquid" at bounding box center [637, 105] width 928 height 30
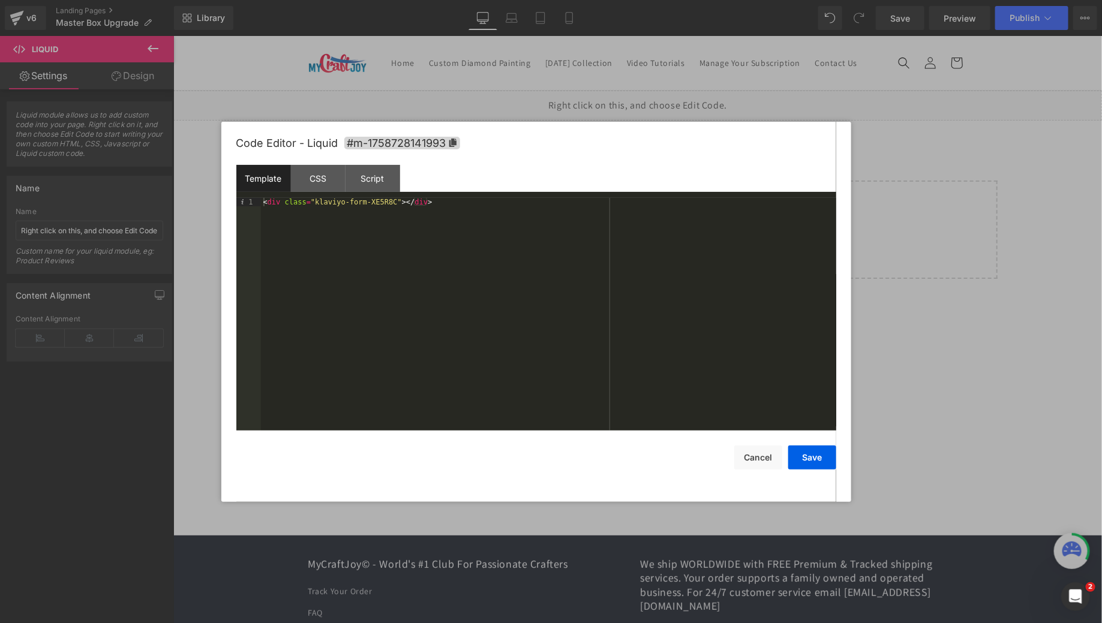
click at [477, 198] on div "< div class = "klaviyo-form-XE5R8C" > </ div >" at bounding box center [548, 323] width 575 height 250
click at [820, 455] on button "Save" at bounding box center [812, 458] width 48 height 24
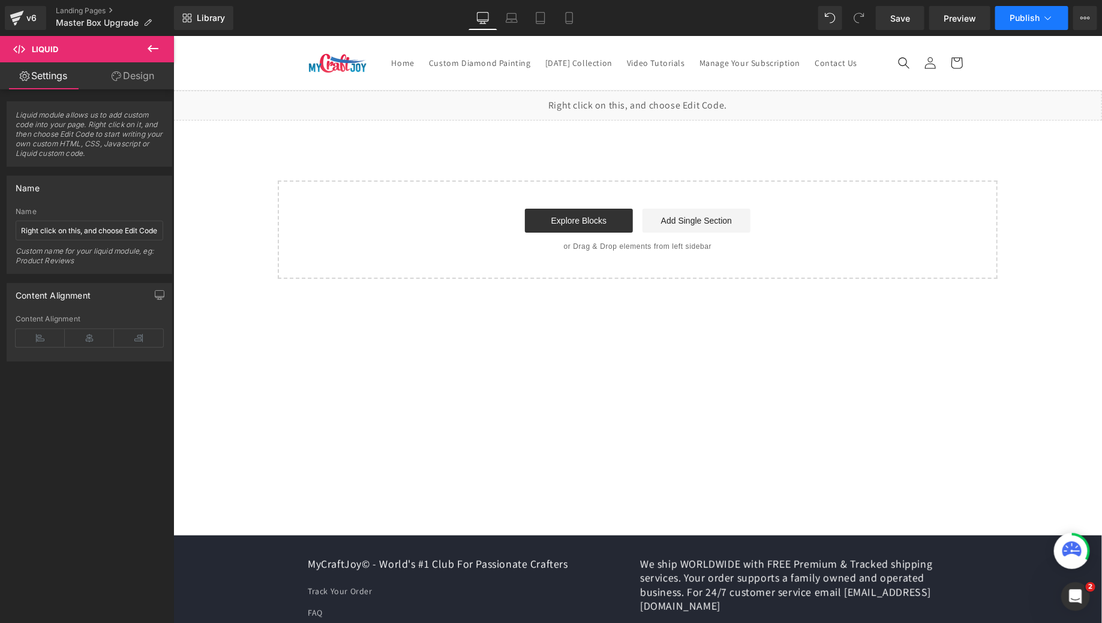
click at [1026, 25] on button "Publish" at bounding box center [1031, 18] width 73 height 24
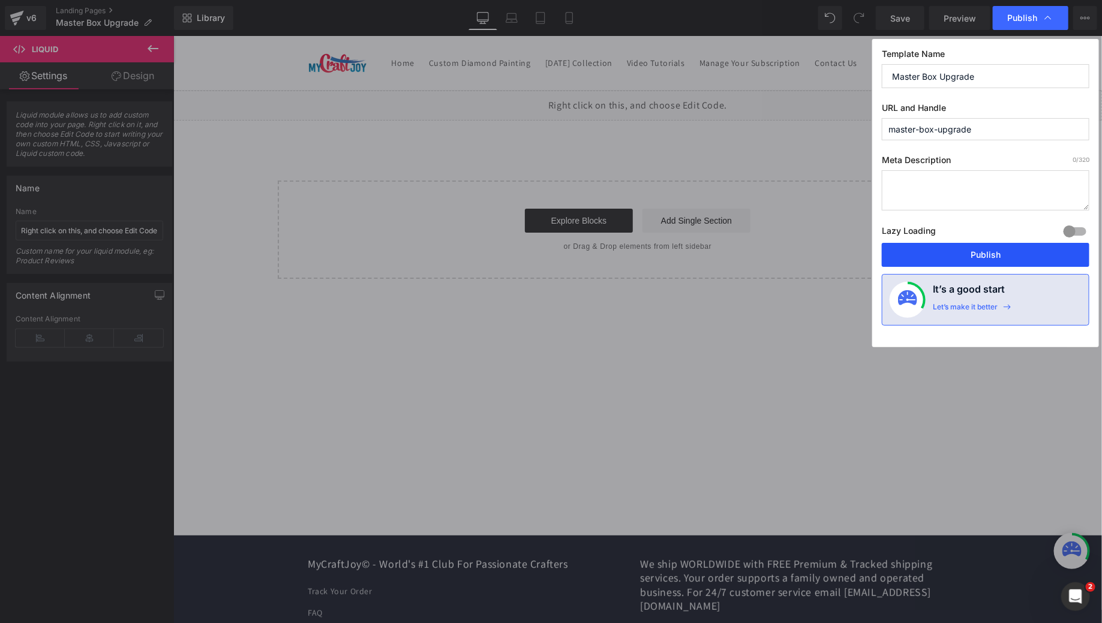
click at [962, 258] on button "Publish" at bounding box center [986, 255] width 208 height 24
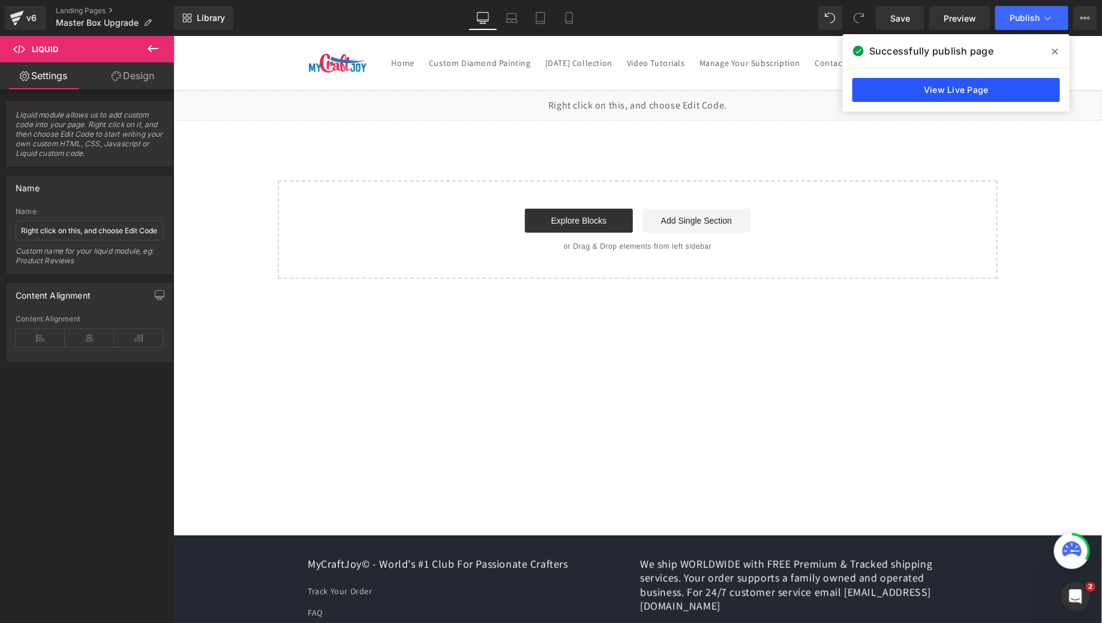
click at [883, 88] on link "View Live Page" at bounding box center [956, 90] width 208 height 24
